Goal: Task Accomplishment & Management: Manage account settings

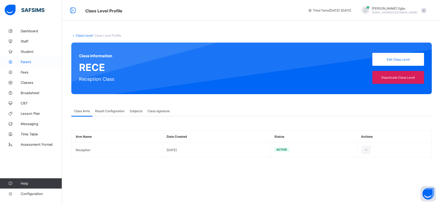
click at [26, 64] on span "Parent" at bounding box center [41, 62] width 41 height 4
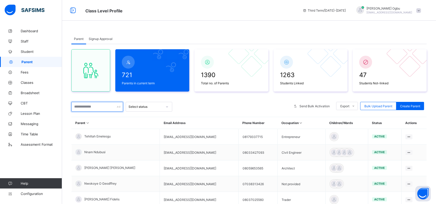
click at [93, 109] on input "text" at bounding box center [97, 107] width 52 height 10
type input "***"
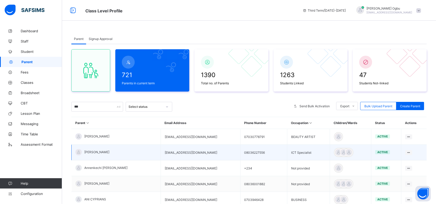
click at [91, 152] on span "[PERSON_NAME]" at bounding box center [96, 152] width 25 height 4
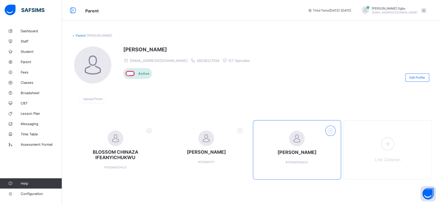
click at [333, 129] on icon at bounding box center [330, 131] width 8 height 7
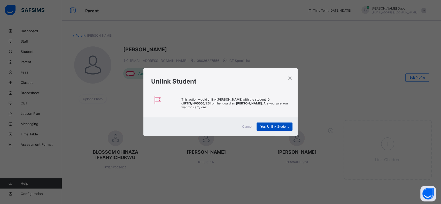
click at [264, 125] on span "Yes, Unlink Student" at bounding box center [274, 127] width 28 height 4
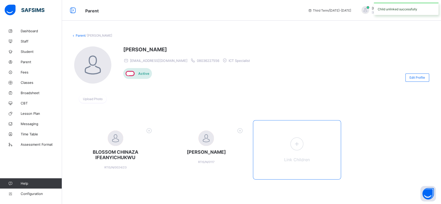
click at [297, 150] on span at bounding box center [296, 144] width 13 height 13
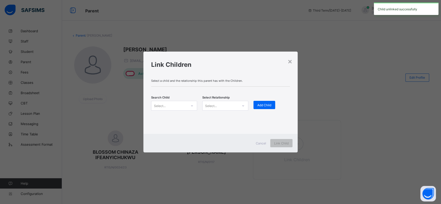
click at [164, 103] on div "Select..." at bounding box center [160, 106] width 12 height 10
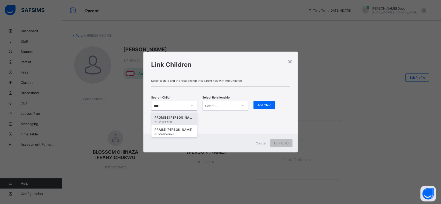
type input "*****"
click at [171, 118] on div "PROMISE [PERSON_NAME]" at bounding box center [174, 117] width 39 height 5
click at [189, 107] on div at bounding box center [192, 106] width 9 height 8
type input "******"
click at [172, 134] on div "RTIS/BJ/0036/24" at bounding box center [174, 134] width 39 height 3
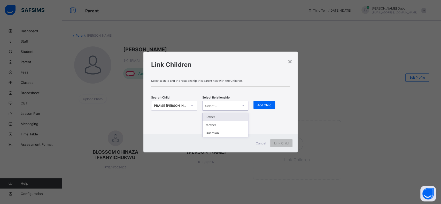
click at [227, 106] on div "Select..." at bounding box center [221, 105] width 36 height 7
click at [214, 117] on div "Father" at bounding box center [225, 117] width 45 height 8
click at [259, 104] on span "Add Child" at bounding box center [264, 105] width 14 height 4
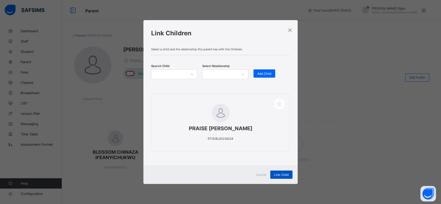
click at [283, 175] on span "Link Child" at bounding box center [281, 175] width 14 height 4
